Goal: Information Seeking & Learning: Find contact information

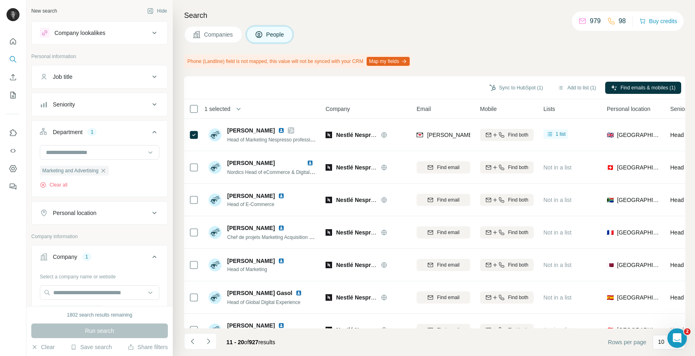
scroll to position [191, 0]
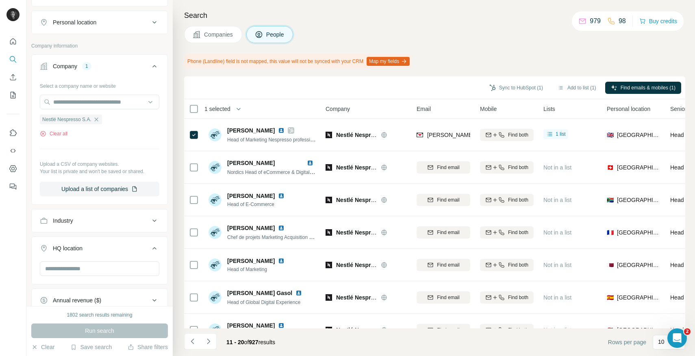
click at [98, 120] on icon "button" at bounding box center [96, 119] width 4 height 4
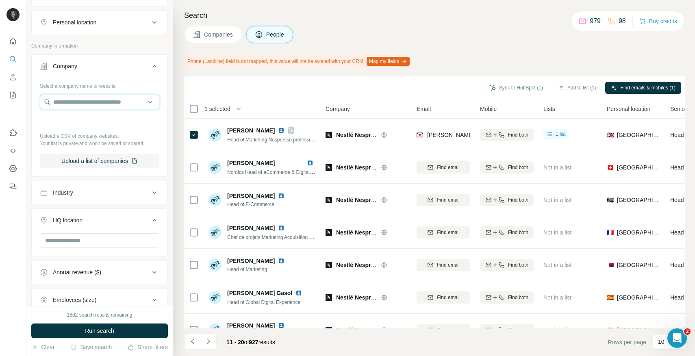
click at [100, 103] on input "text" at bounding box center [99, 102] width 119 height 15
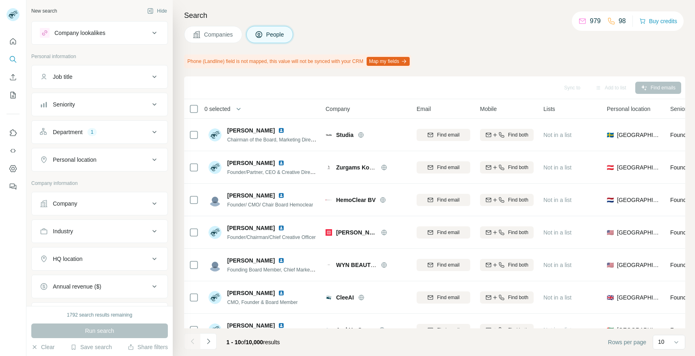
click at [88, 206] on div "Company" at bounding box center [95, 204] width 110 height 8
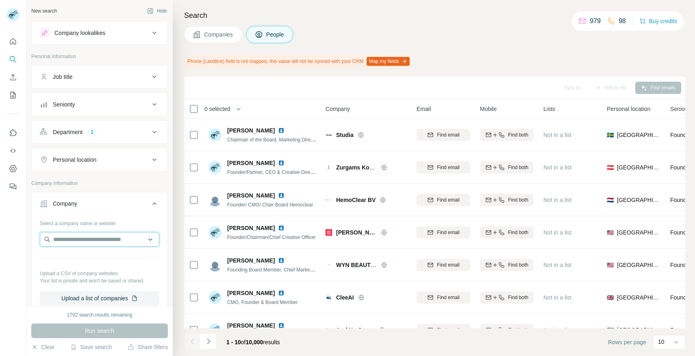
click at [80, 243] on input "text" at bounding box center [99, 239] width 119 height 15
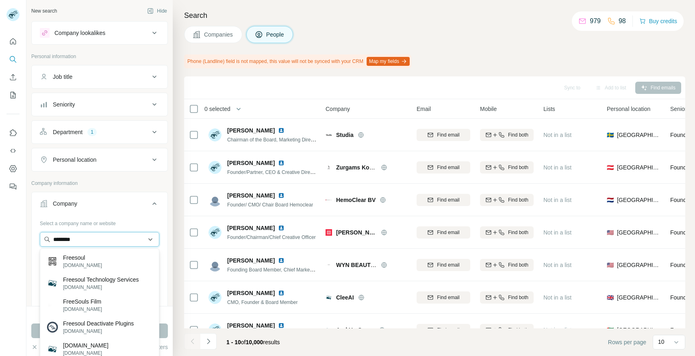
click at [52, 239] on input "********" at bounding box center [99, 239] width 119 height 15
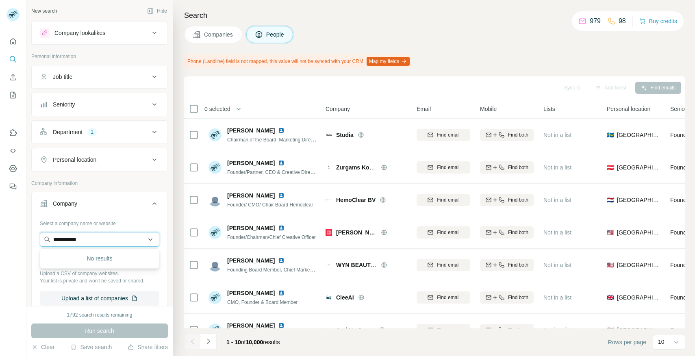
click at [85, 235] on input "**********" at bounding box center [99, 239] width 119 height 15
click at [89, 238] on input "**********" at bounding box center [99, 239] width 119 height 15
type input "**********"
drag, startPoint x: 106, startPoint y: 239, endPoint x: 36, endPoint y: 237, distance: 70.7
click at [36, 237] on div "**********" at bounding box center [100, 265] width 136 height 96
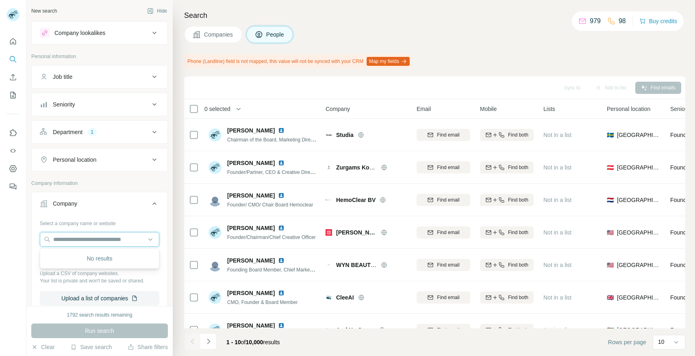
paste input "**********"
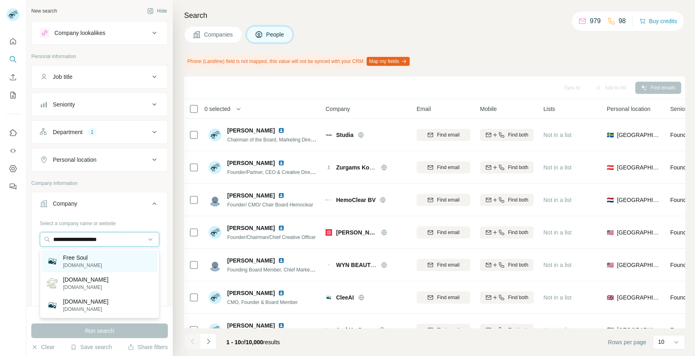
type input "**********"
click at [97, 260] on div "Free Soul [DOMAIN_NAME]" at bounding box center [99, 261] width 115 height 22
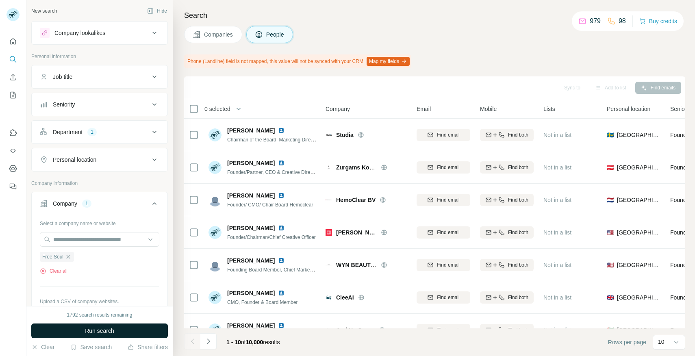
click at [95, 330] on span "Run search" at bounding box center [99, 331] width 29 height 8
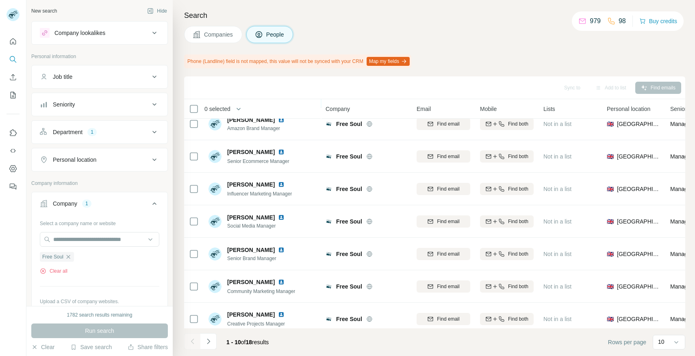
scroll to position [115, 0]
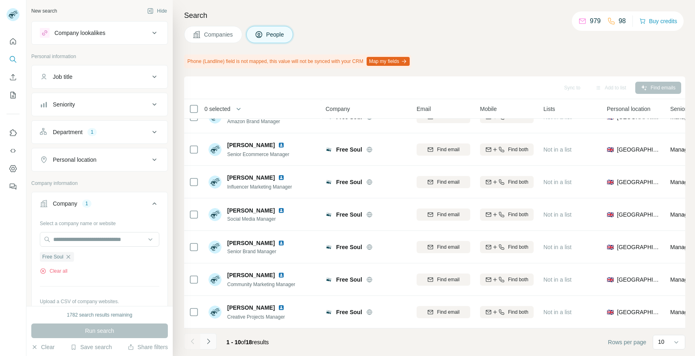
click at [209, 343] on icon "Navigate to next page" at bounding box center [208, 341] width 8 height 8
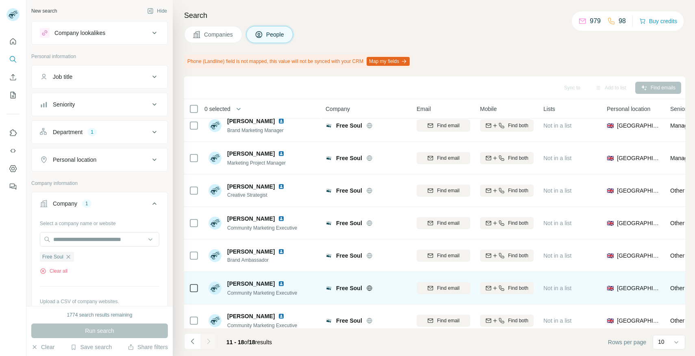
scroll to position [0, 0]
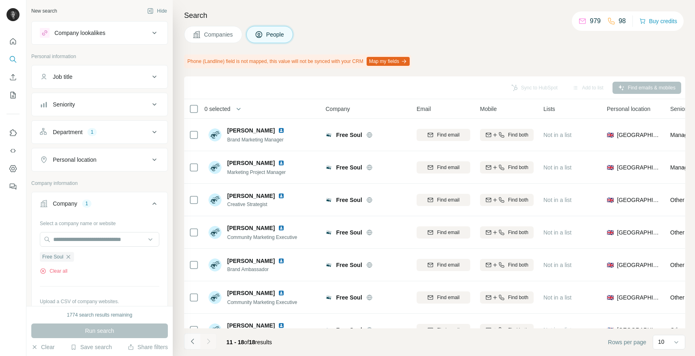
click at [189, 343] on icon "Navigate to previous page" at bounding box center [193, 341] width 8 height 8
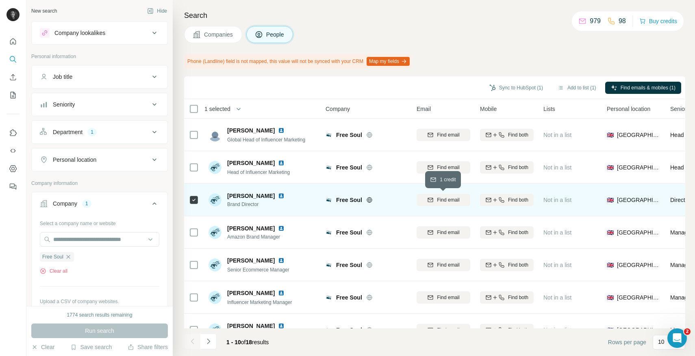
click at [447, 200] on span "Find email" at bounding box center [448, 199] width 22 height 7
click at [67, 255] on icon "button" at bounding box center [68, 257] width 7 height 7
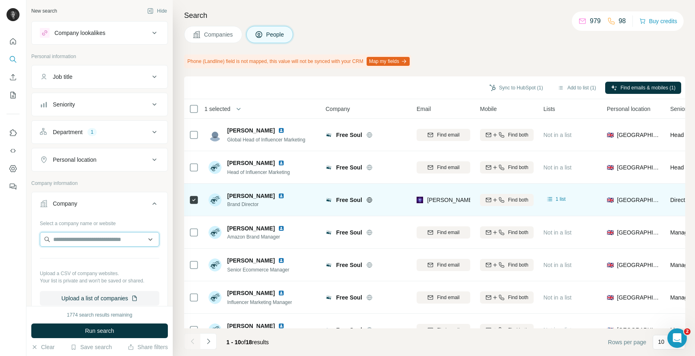
click at [109, 238] on input "text" at bounding box center [99, 239] width 119 height 15
type input "**********"
drag, startPoint x: 138, startPoint y: 241, endPoint x: 36, endPoint y: 238, distance: 102.5
click at [36, 238] on div "**********" at bounding box center [100, 265] width 136 height 96
paste input "**********"
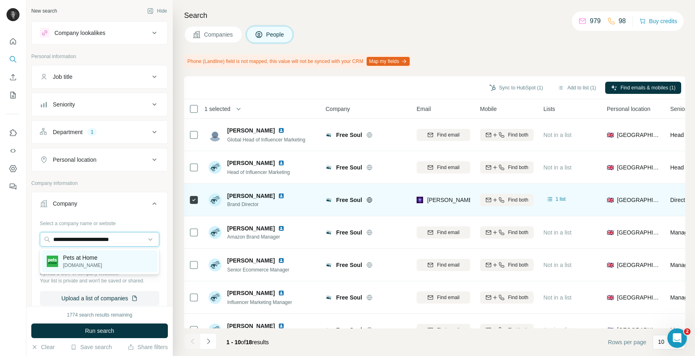
type input "**********"
click at [100, 263] on p "[DOMAIN_NAME]" at bounding box center [82, 265] width 39 height 7
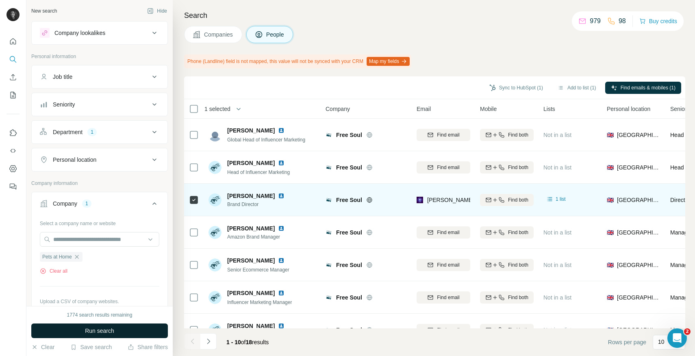
click at [96, 329] on span "Run search" at bounding box center [99, 331] width 29 height 8
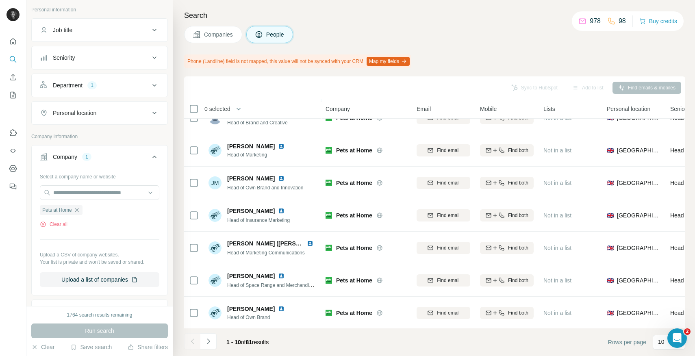
scroll to position [115, 0]
click at [210, 344] on icon "Navigate to next page" at bounding box center [208, 341] width 8 height 8
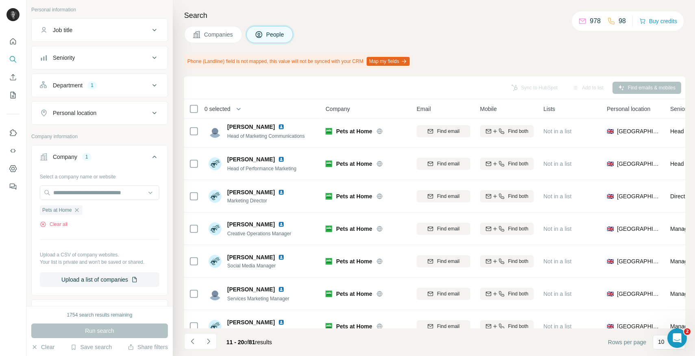
scroll to position [0, 0]
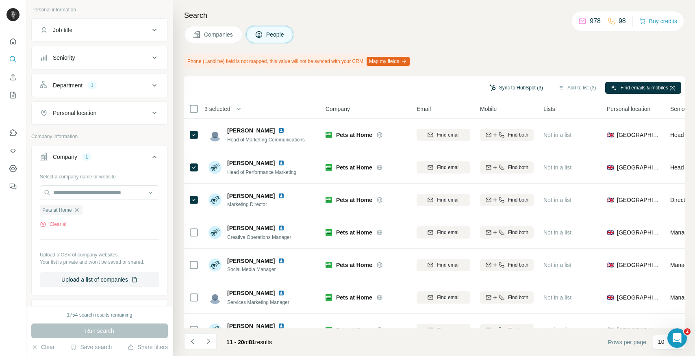
click at [519, 88] on button "Sync to HubSpot (3)" at bounding box center [516, 88] width 65 height 12
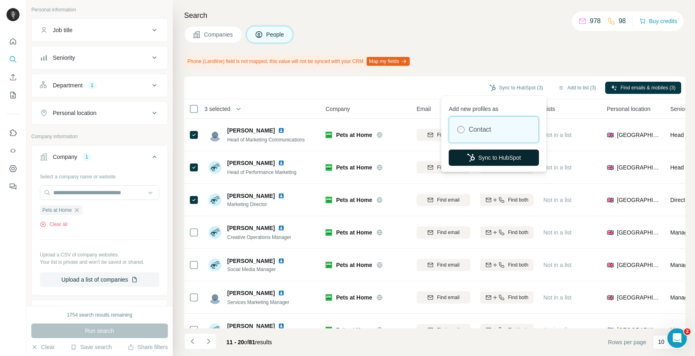
click at [491, 159] on button "Sync to HubSpot" at bounding box center [494, 158] width 90 height 16
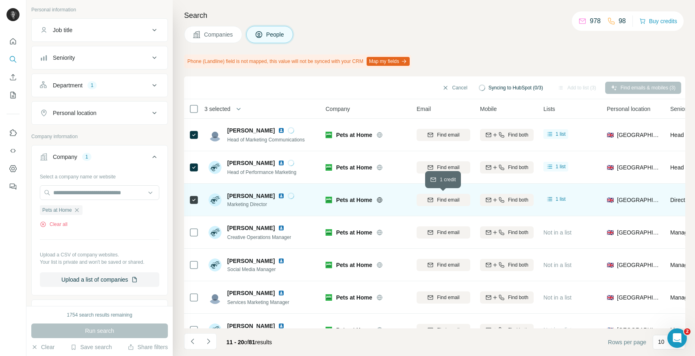
click at [454, 205] on button "Find email" at bounding box center [444, 200] width 54 height 12
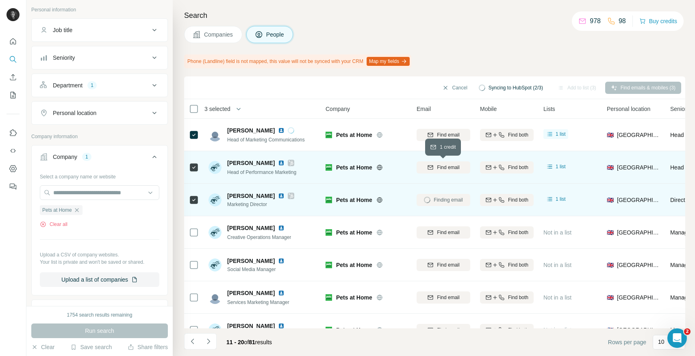
click at [447, 173] on button "Find email" at bounding box center [444, 167] width 54 height 12
click at [447, 173] on div "Find email" at bounding box center [444, 167] width 54 height 22
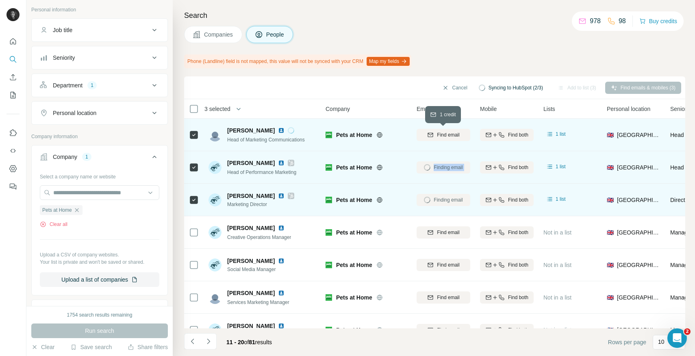
click at [447, 137] on span "Find email" at bounding box center [448, 134] width 22 height 7
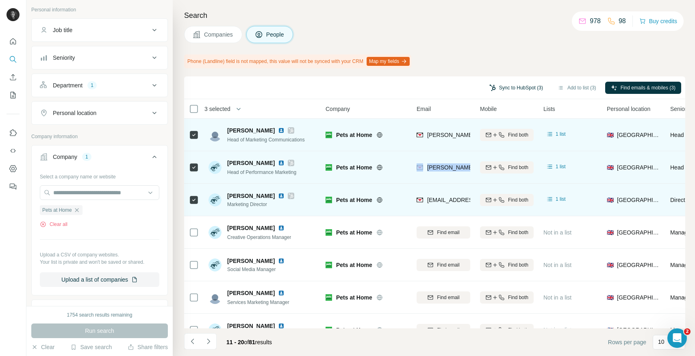
click at [524, 87] on button "Sync to HubSpot (3)" at bounding box center [516, 88] width 65 height 12
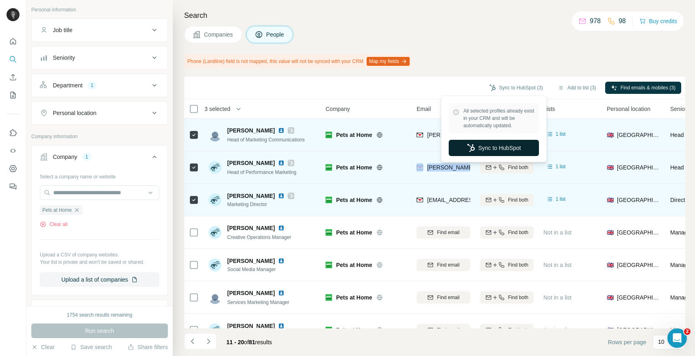
click at [489, 149] on button "Sync to HubSpot" at bounding box center [494, 148] width 90 height 16
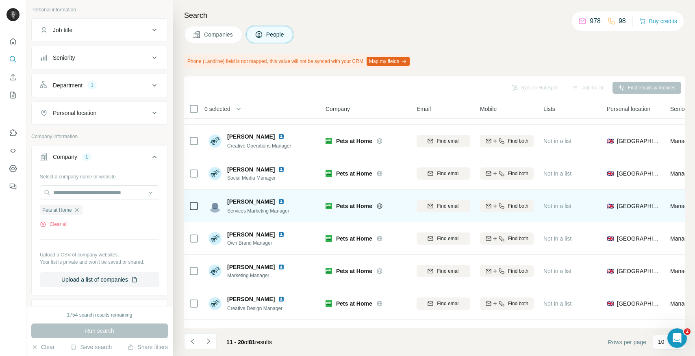
scroll to position [115, 0]
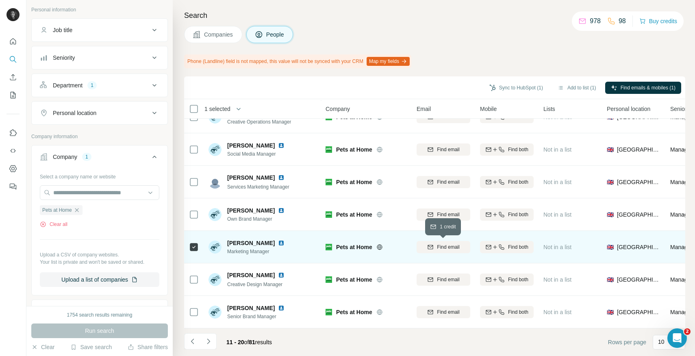
click at [437, 245] on span "Find email" at bounding box center [448, 246] width 22 height 7
click at [508, 89] on button "Sync to HubSpot (1)" at bounding box center [516, 88] width 65 height 12
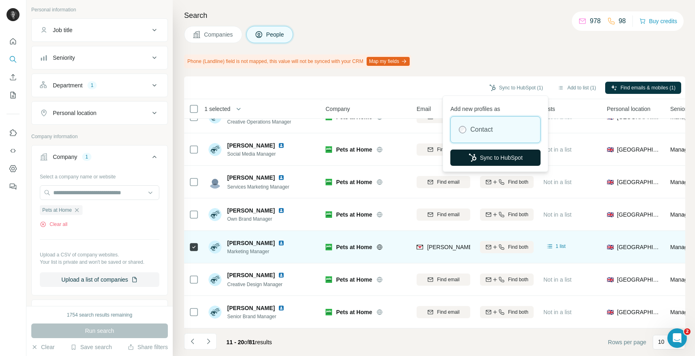
click at [483, 157] on button "Sync to HubSpot" at bounding box center [495, 158] width 90 height 16
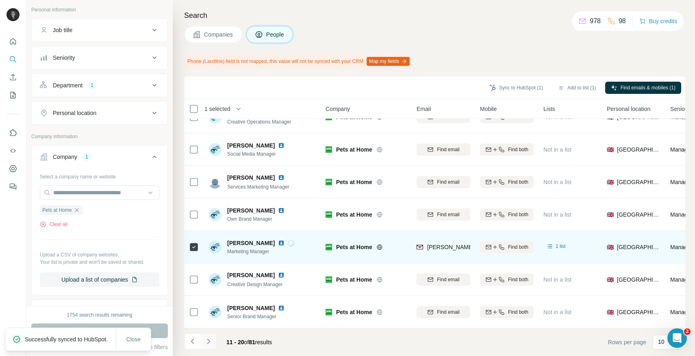
click at [210, 337] on icon "Navigate to next page" at bounding box center [208, 341] width 8 height 8
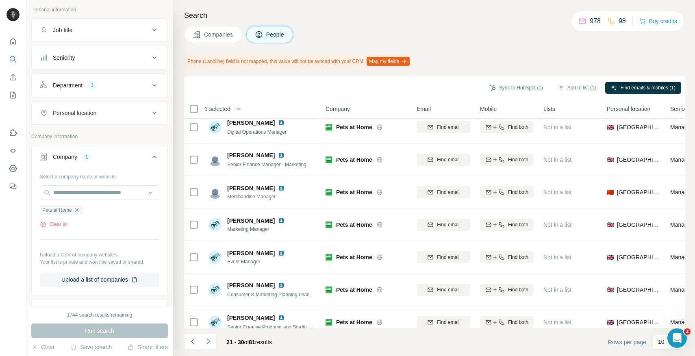
scroll to position [0, 0]
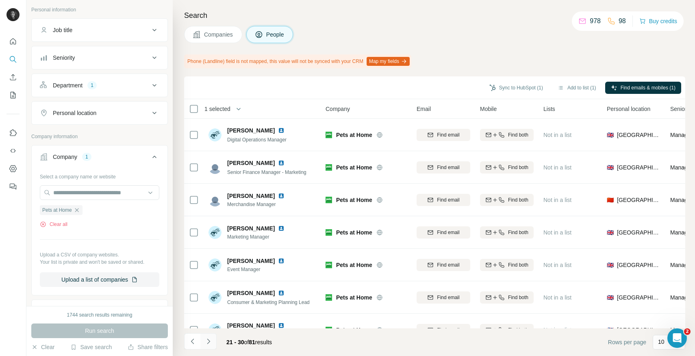
click at [211, 341] on icon "Navigate to next page" at bounding box center [208, 341] width 8 height 8
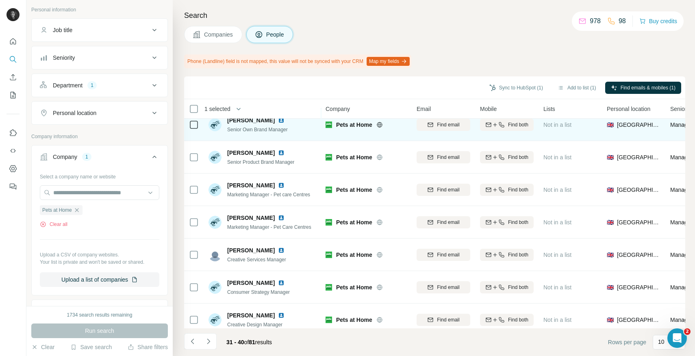
scroll to position [115, 0]
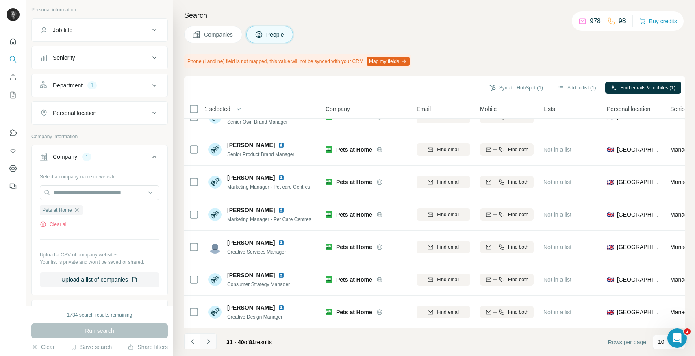
click at [209, 341] on icon "Navigate to next page" at bounding box center [208, 341] width 3 height 5
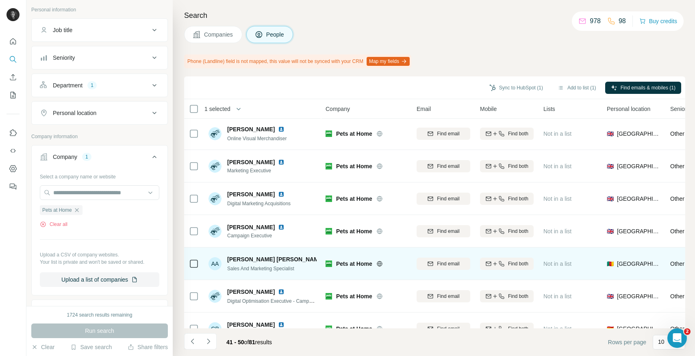
scroll to position [0, 0]
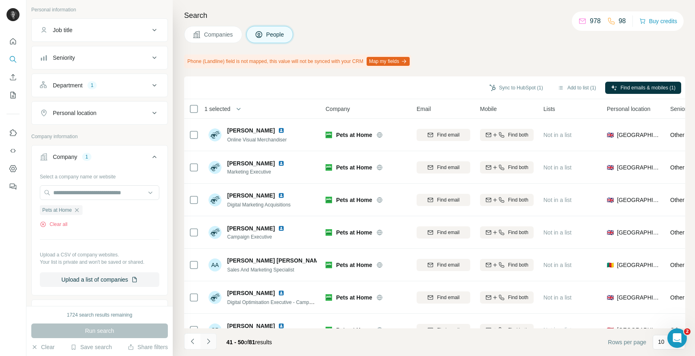
click at [210, 341] on icon "Navigate to next page" at bounding box center [208, 341] width 8 height 8
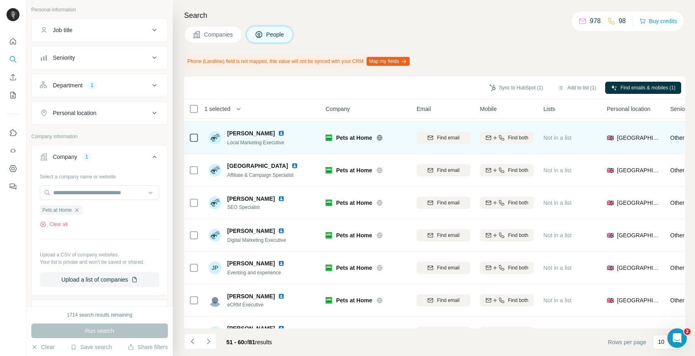
scroll to position [115, 0]
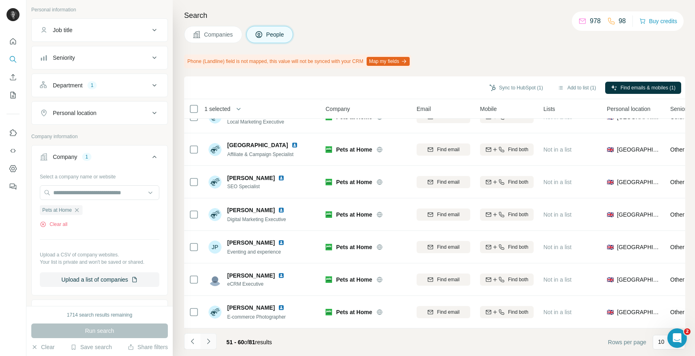
click at [211, 340] on icon "Navigate to next page" at bounding box center [208, 341] width 8 height 8
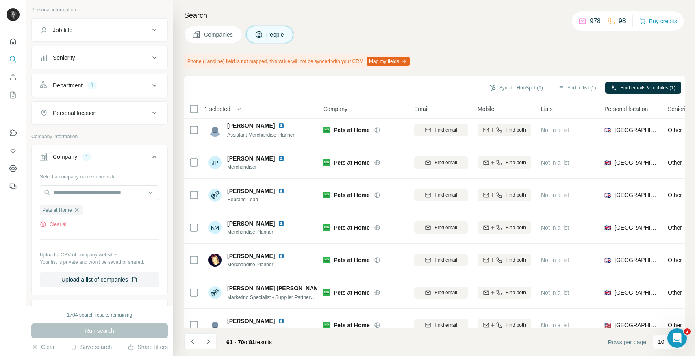
scroll to position [0, 2]
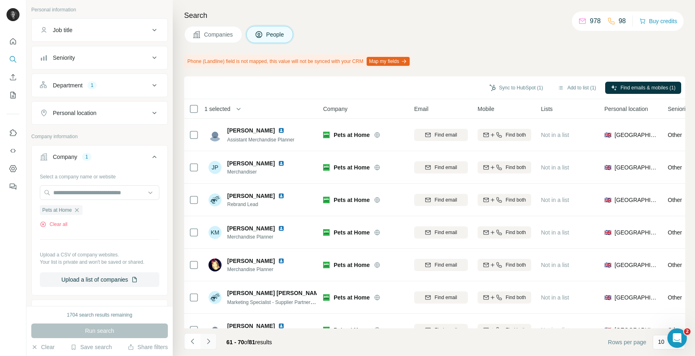
click at [210, 341] on icon "Navigate to next page" at bounding box center [208, 341] width 8 height 8
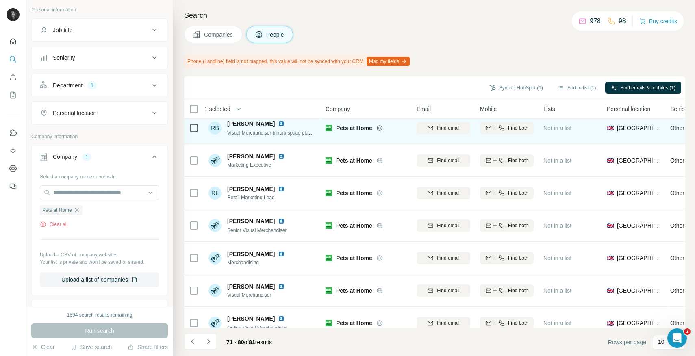
scroll to position [115, 0]
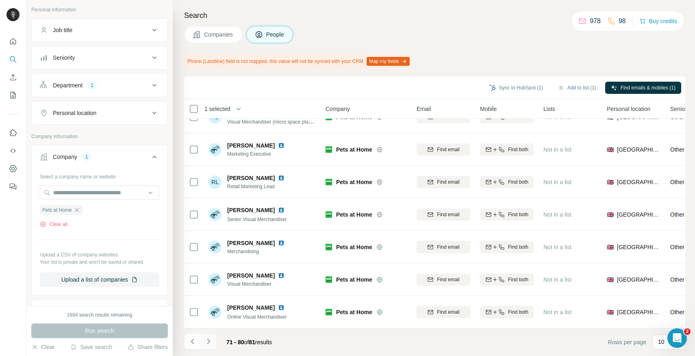
click at [206, 342] on icon "Navigate to next page" at bounding box center [208, 341] width 8 height 8
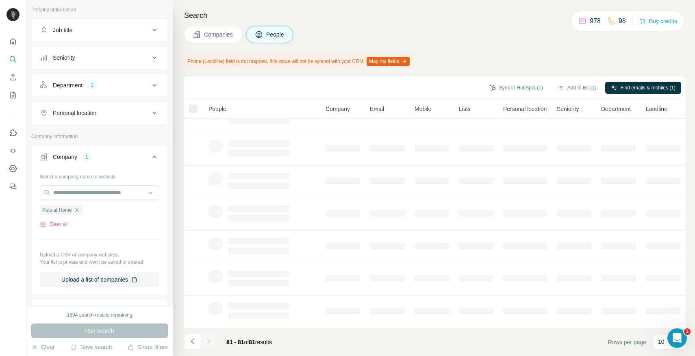
scroll to position [0, 0]
